Goal: Find specific page/section: Find specific page/section

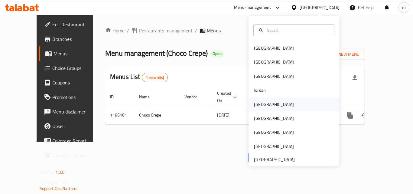
click at [252, 109] on div "[GEOGRAPHIC_DATA]" at bounding box center [274, 104] width 50 height 14
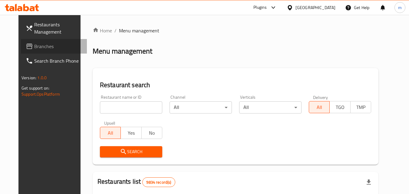
click at [35, 50] on span "Branches" at bounding box center [58, 46] width 48 height 7
